Goal: Task Accomplishment & Management: Use online tool/utility

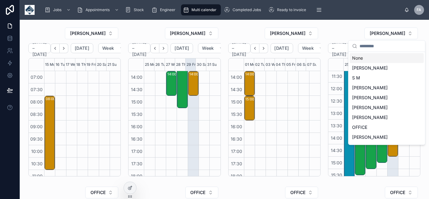
scroll to position [173, 0]
click at [409, 165] on div at bounding box center [414, 107] width 11 height 297
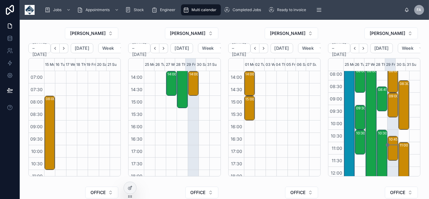
scroll to position [0, 0]
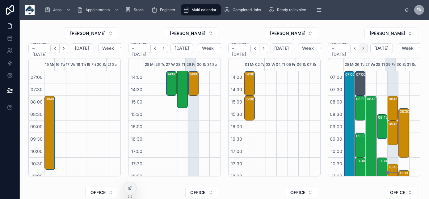
click at [362, 50] on button "Next" at bounding box center [363, 49] width 9 height 10
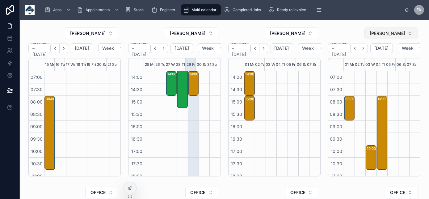
click at [389, 33] on span "[PERSON_NAME]" at bounding box center [388, 33] width 36 height 6
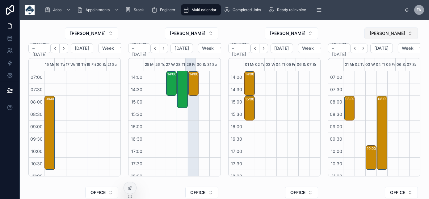
click at [383, 32] on span "[PERSON_NAME]" at bounding box center [388, 33] width 36 height 6
type input "****"
drag, startPoint x: 371, startPoint y: 57, endPoint x: 385, endPoint y: 90, distance: 35.3
click at [371, 58] on span "[PERSON_NAME]" at bounding box center [370, 58] width 36 height 6
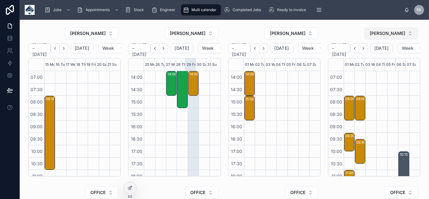
click at [381, 36] on button "[PERSON_NAME]" at bounding box center [391, 34] width 53 height 12
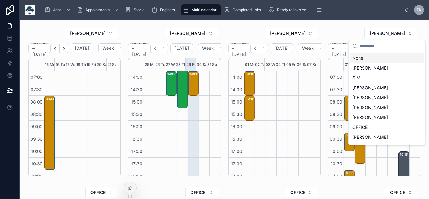
click at [351, 29] on div "[PERSON_NAME]" at bounding box center [374, 33] width 92 height 12
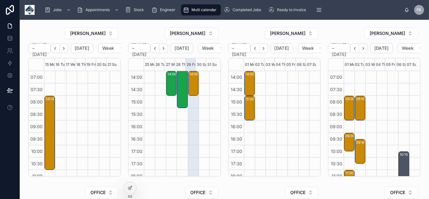
drag, startPoint x: 367, startPoint y: 98, endPoint x: 387, endPoint y: 157, distance: 61.7
click at [387, 157] on div "07:00 07:30 08:00 08:30 09:00 09:30 10:00 10:30 11:00 11:30 12:00 12:30 13:00 1…" at bounding box center [374, 123] width 92 height 105
